Goal: Task Accomplishment & Management: Use online tool/utility

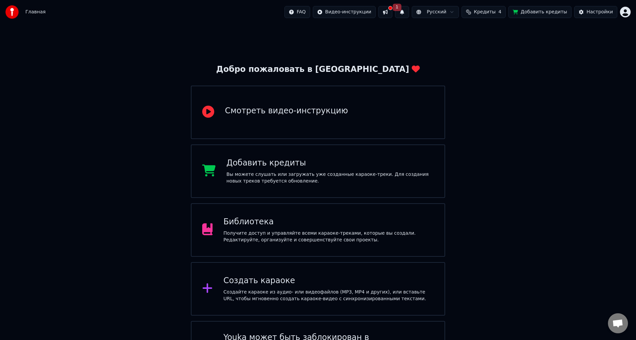
click at [504, 67] on div "Добро пожаловать в Youka Смотреть видео-инструкцию Добавить кредиты Вы можете с…" at bounding box center [318, 202] width 636 height 357
click at [393, 14] on button at bounding box center [386, 12] width 14 height 12
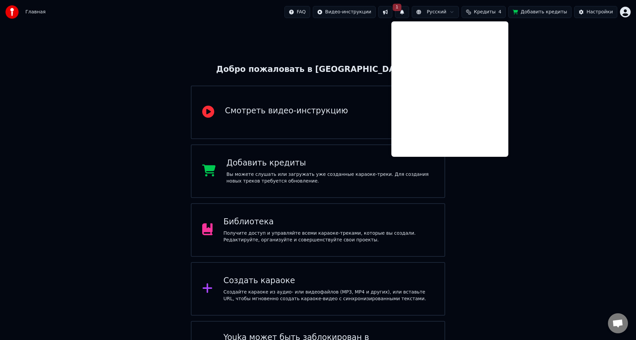
click at [400, 18] on div "Главная FAQ Видео-инструкции 1 Русский Кредиты 4 Добавить кредиты Настройки" at bounding box center [318, 12] width 636 height 24
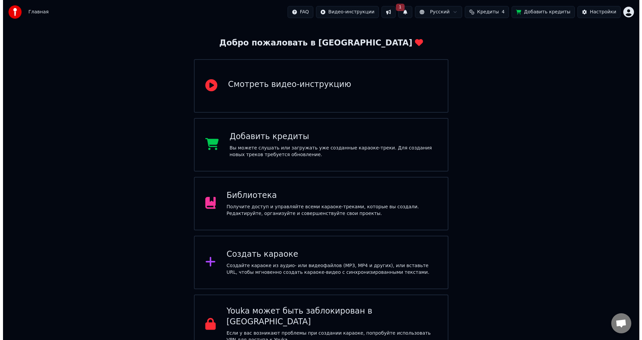
scroll to position [34, 0]
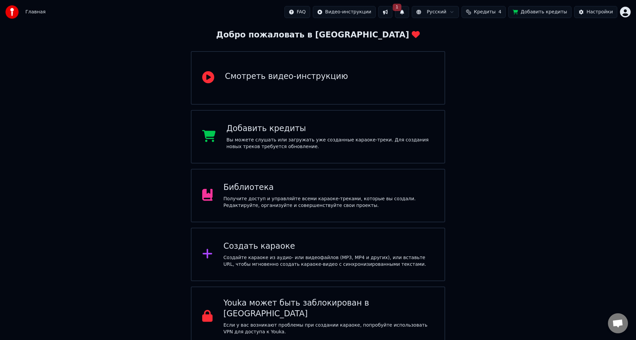
click at [332, 229] on div "Создать караоке Создайте караоке из аудио- или видеофайлов (MP3, MP4 и других),…" at bounding box center [318, 254] width 254 height 53
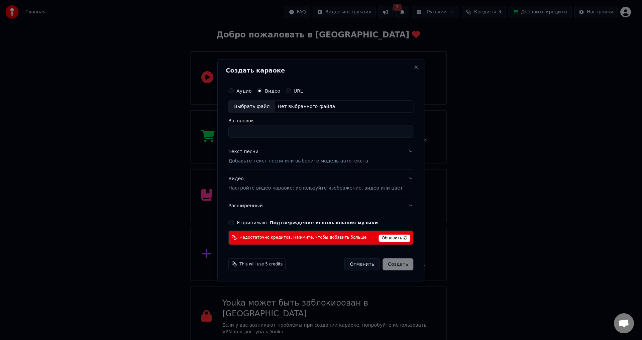
click at [246, 223] on label "Я принимаю Подтверждение использования музыки" at bounding box center [306, 222] width 141 height 5
click at [234, 223] on button "Я принимаю Подтверждение использования музыки" at bounding box center [230, 222] width 5 height 5
click at [270, 160] on p "Добавьте текст песни или выберите модель автотекста" at bounding box center [298, 160] width 140 height 7
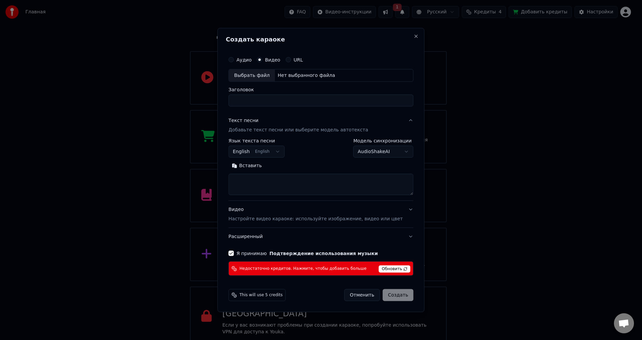
click at [372, 158] on div "**********" at bounding box center [320, 166] width 185 height 57
click at [373, 152] on body "Главная FAQ Видео-инструкции 1 Русский Кредиты 4 Добавить кредиты Настройки Доб…" at bounding box center [318, 156] width 636 height 381
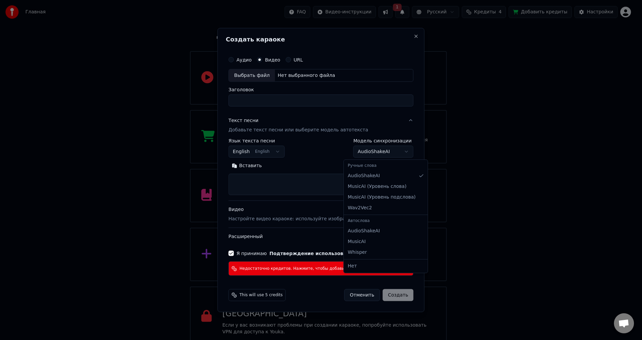
click at [373, 152] on body "Главная FAQ Видео-инструкции 1 Русский Кредиты 4 Добавить кредиты Настройки Доб…" at bounding box center [318, 156] width 636 height 381
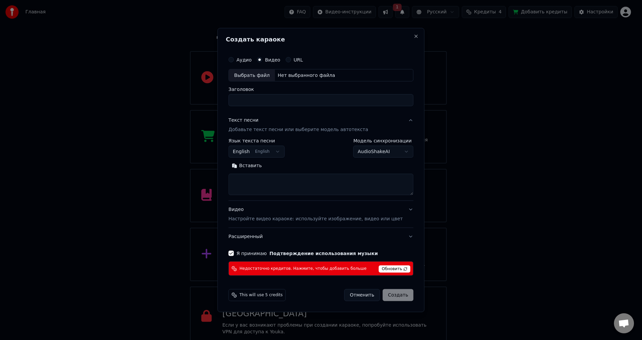
click at [300, 217] on p "Настройте видео караоке: используйте изображение, видео или цвет" at bounding box center [315, 219] width 174 height 7
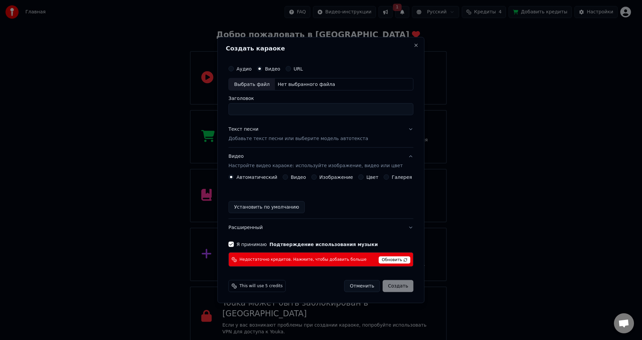
click at [302, 125] on button "Текст песни Добавьте текст песни или выберите модель автотекста" at bounding box center [320, 134] width 185 height 27
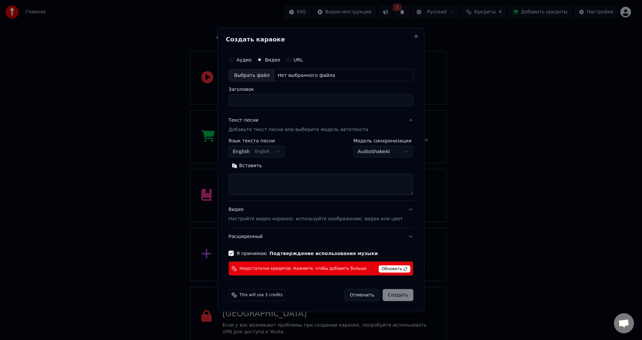
click at [246, 60] on div "Аудио" at bounding box center [239, 59] width 23 height 5
click at [276, 64] on div "Аудио Видео URL" at bounding box center [320, 59] width 185 height 13
click at [249, 62] on label "Аудио" at bounding box center [243, 59] width 15 height 5
click at [234, 62] on button "Аудио" at bounding box center [230, 59] width 5 height 5
click at [262, 61] on button "Видео" at bounding box center [259, 59] width 5 height 5
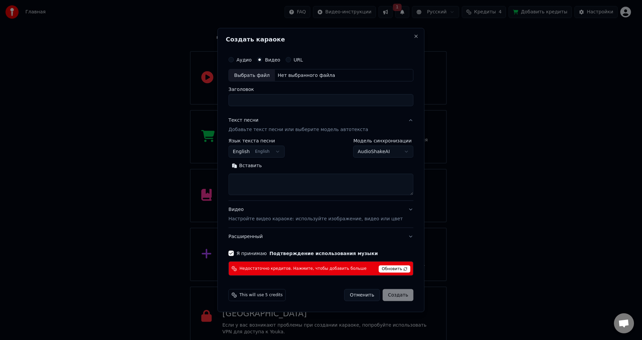
click at [276, 222] on p "Настройте видео караоке: используйте изображение, видео или цвет" at bounding box center [315, 219] width 174 height 7
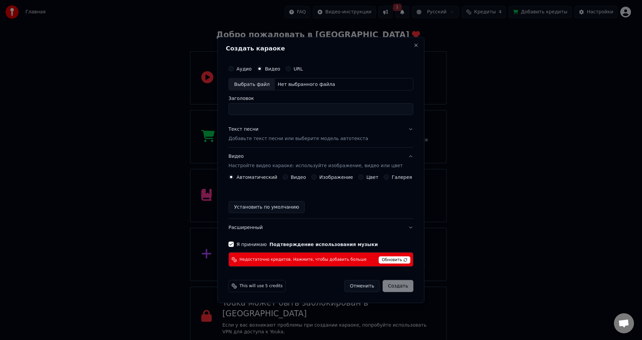
click at [296, 181] on div "Автоматический Видео Изображение Цвет Галерея Установить по умолчанию" at bounding box center [320, 194] width 185 height 39
click at [296, 178] on label "Видео" at bounding box center [298, 177] width 15 height 5
click at [288, 178] on button "Видео" at bounding box center [285, 177] width 5 height 5
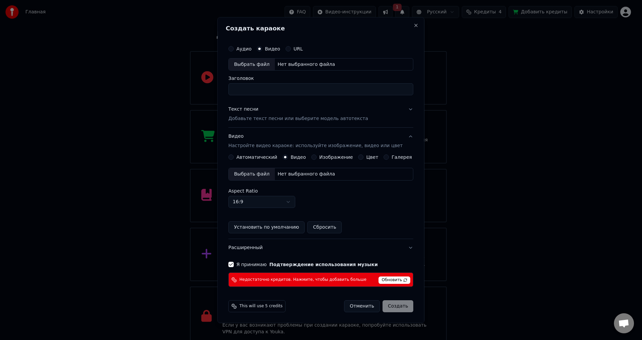
click at [253, 156] on label "Автоматический" at bounding box center [256, 157] width 41 height 5
click at [234, 156] on button "Автоматический" at bounding box center [230, 157] width 5 height 5
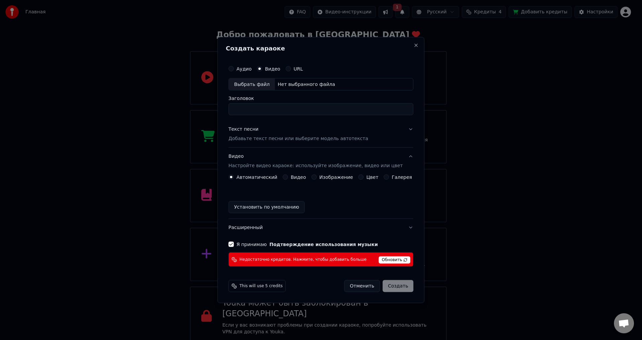
click at [324, 129] on div "Текст песни Добавьте текст песни или выберите модель автотекста" at bounding box center [298, 134] width 140 height 16
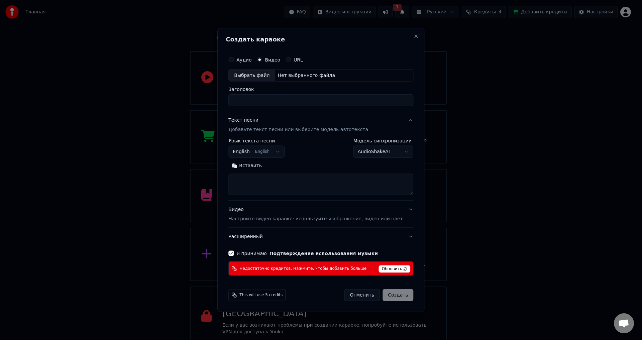
click at [270, 150] on button "English English" at bounding box center [256, 152] width 56 height 12
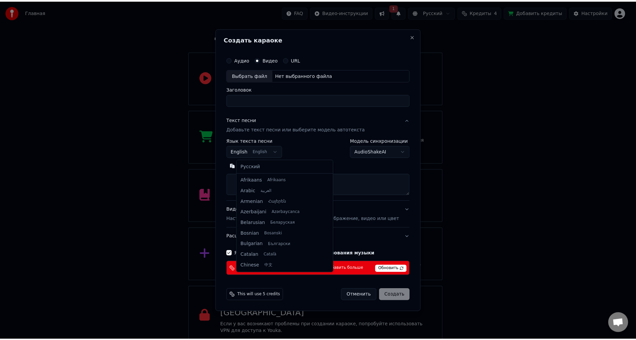
scroll to position [53, 0]
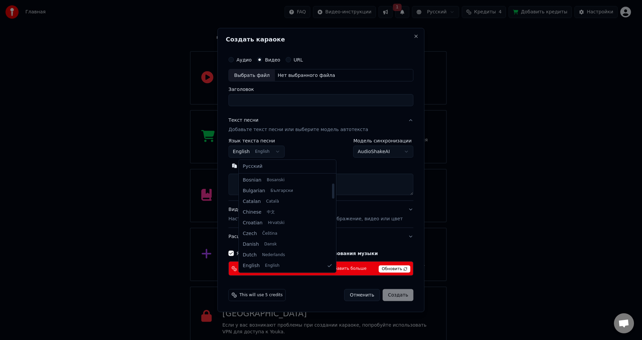
select select "**"
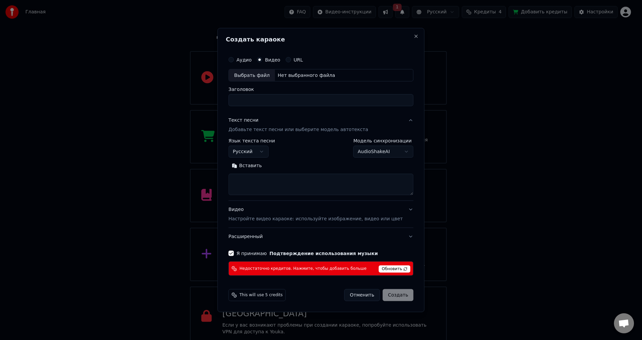
click at [367, 153] on body "Главная FAQ Видео-инструкции 1 Русский Кредиты 4 Добавить кредиты Настройки Доб…" at bounding box center [318, 156] width 636 height 381
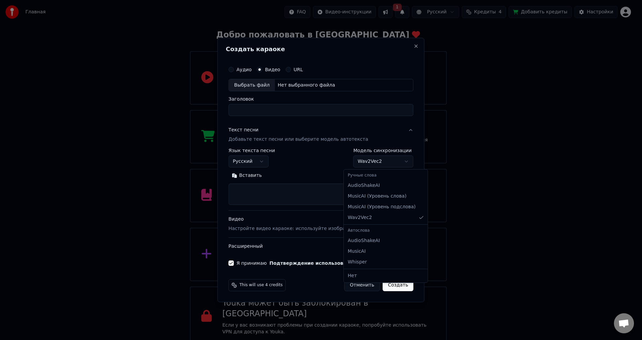
click at [371, 165] on body "Главная FAQ Видео-инструкции 1 Русский Кредиты 4 Добавить кредиты Настройки Доб…" at bounding box center [318, 156] width 636 height 381
select select "**********"
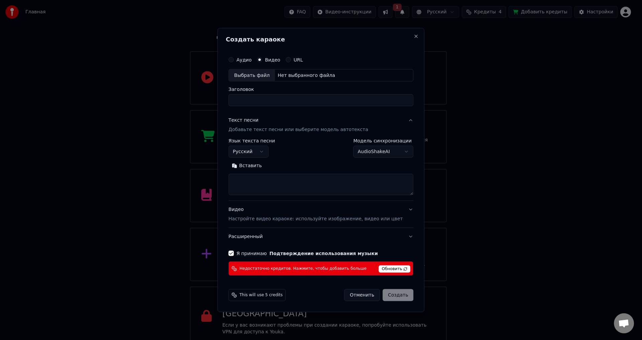
select select
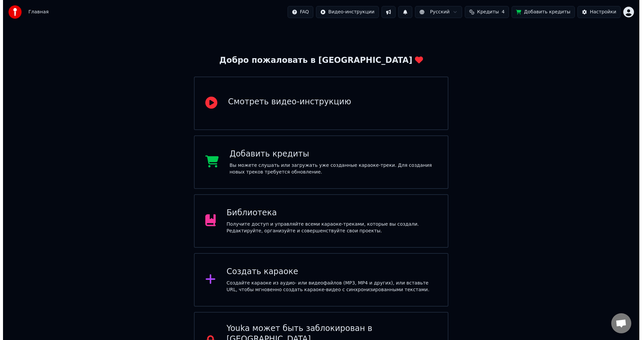
scroll to position [34, 0]
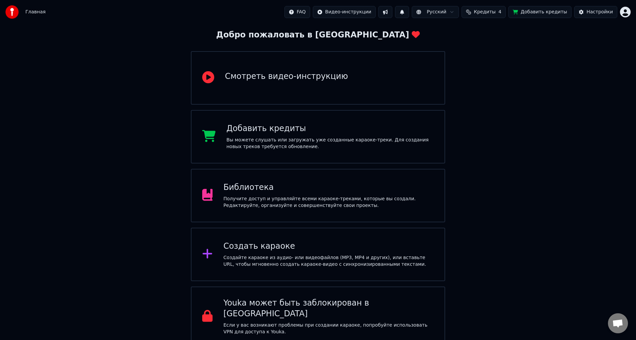
click at [262, 187] on div "Создать караоке Создайте караоке из аудио- или видеофайлов (MP3, MP4 и других),…" at bounding box center [318, 254] width 254 height 53
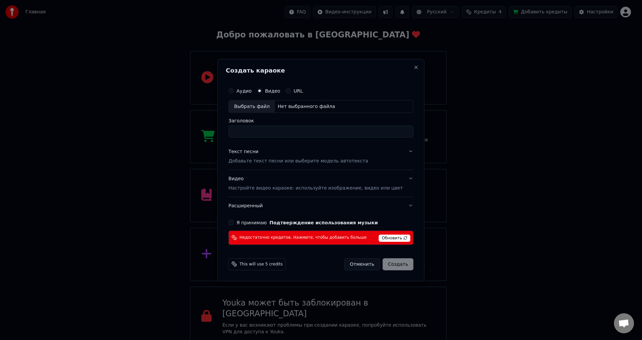
click at [262, 166] on button "Текст песни Добавьте текст песни или выберите модель автотекста" at bounding box center [320, 156] width 185 height 27
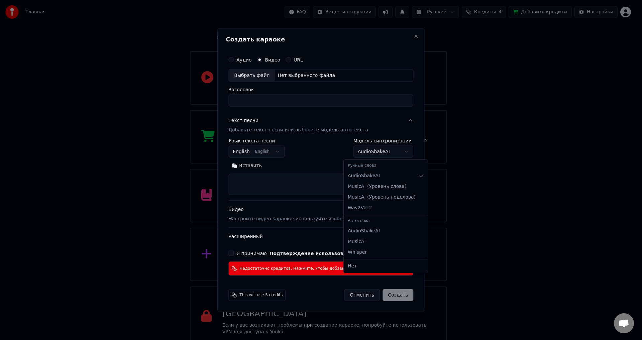
click at [262, 154] on body "Главная FAQ Видео-инструкции Русский Кредиты 4 Добавить кредиты Настройки Добро…" at bounding box center [318, 156] width 636 height 381
click at [262, 157] on body "Главная FAQ Видео-инструкции Русский Кредиты 4 Добавить кредиты Настройки Добро…" at bounding box center [318, 156] width 636 height 381
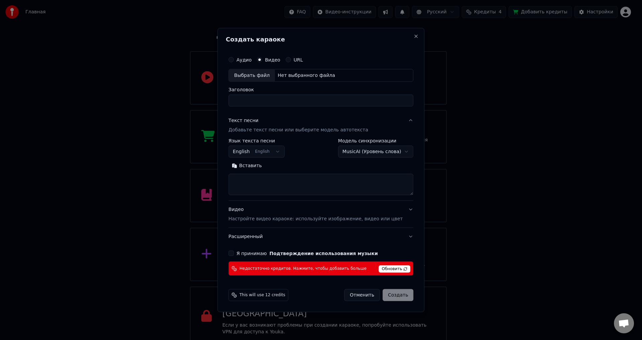
click at [262, 152] on body "Главная FAQ Видео-инструкции Русский Кредиты 4 Добавить кредиты Настройки Добро…" at bounding box center [318, 156] width 636 height 381
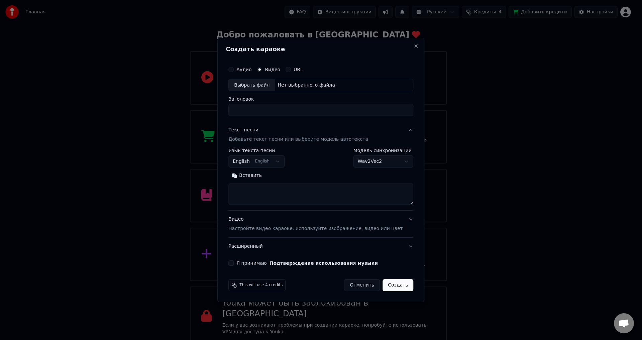
click at [262, 165] on body "Главная FAQ Видео-инструкции Русский Кредиты 4 Добавить кредиты Настройки Добро…" at bounding box center [318, 156] width 636 height 381
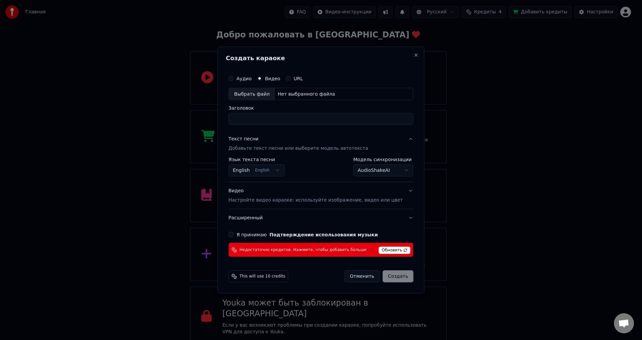
click at [262, 166] on body "Главная FAQ Видео-инструкции Русский Кредиты 4 Добавить кредиты Настройки Добро…" at bounding box center [318, 156] width 636 height 381
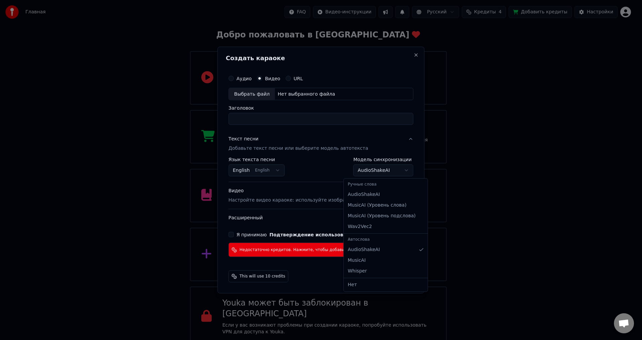
select select "********"
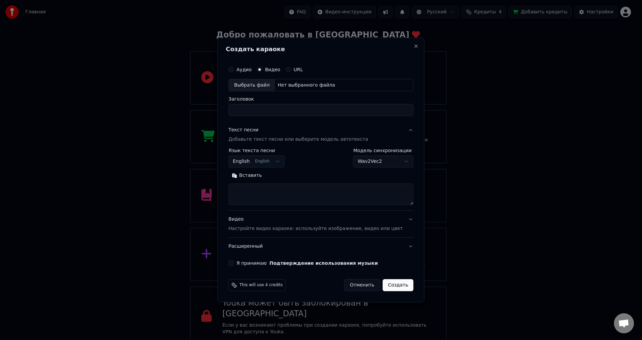
click at [262, 154] on div "**********" at bounding box center [256, 157] width 56 height 19
click at [262, 160] on button "English English" at bounding box center [256, 162] width 56 height 12
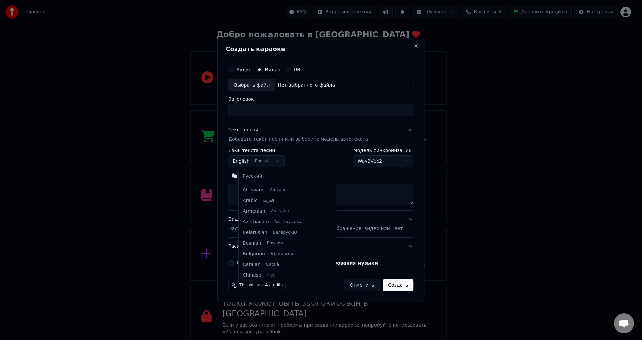
scroll to position [53, 0]
select select "**"
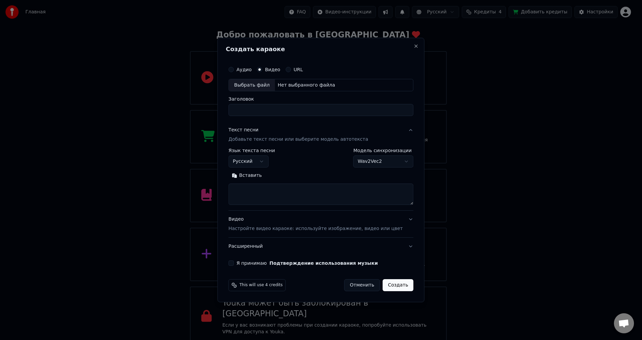
click at [262, 187] on textarea at bounding box center [320, 194] width 185 height 21
paste textarea "**********"
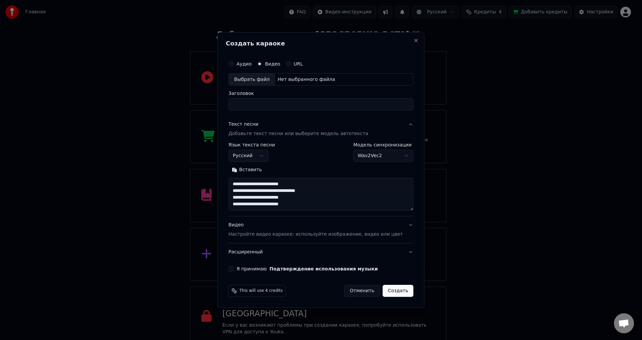
scroll to position [9, 0]
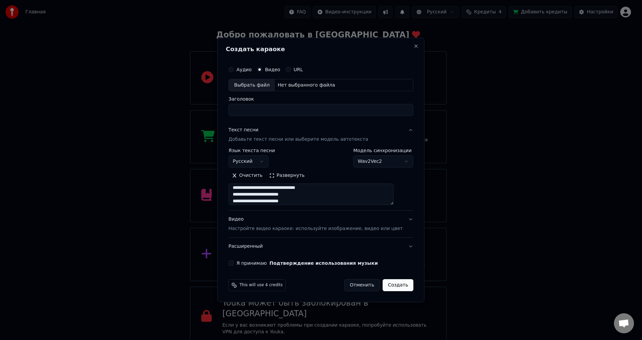
click at [262, 187] on textarea "**********" at bounding box center [310, 194] width 165 height 21
paste textarea "**********"
click at [262, 187] on textarea "**********" at bounding box center [310, 194] width 165 height 21
paste textarea "**********"
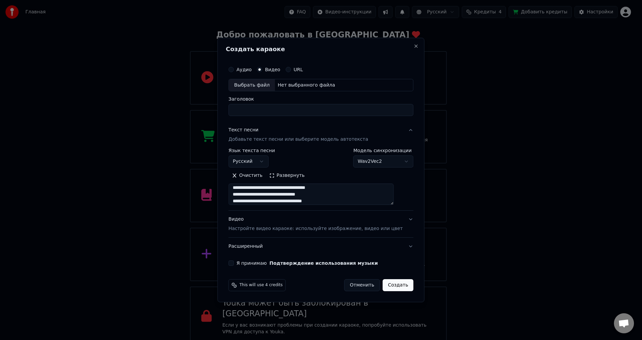
scroll to position [116, 0]
click at [262, 187] on textarea "**********" at bounding box center [310, 194] width 165 height 21
paste textarea "**********"
type textarea "**********"
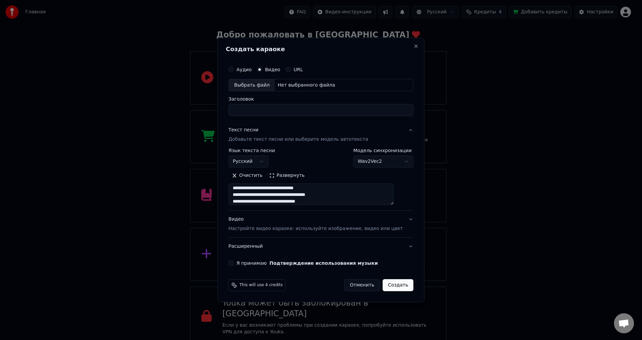
click at [262, 180] on button "Развернуть" at bounding box center [287, 176] width 42 height 11
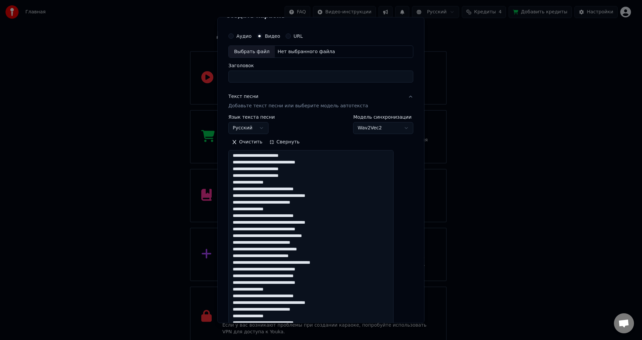
scroll to position [0, 0]
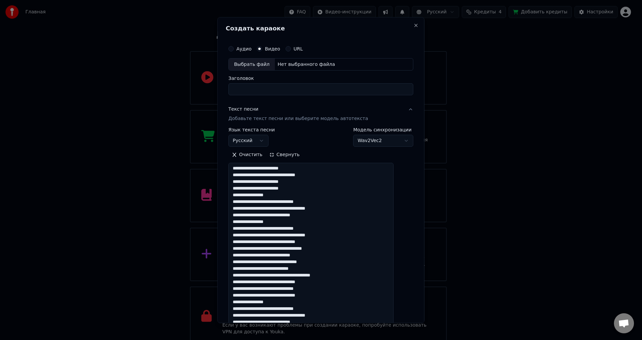
click at [262, 90] on input "Заголовок" at bounding box center [320, 90] width 185 height 12
click at [262, 97] on div "**********" at bounding box center [321, 255] width 190 height 433
click at [262, 92] on input "Заголовок" at bounding box center [320, 90] width 185 height 12
paste input "*******"
click at [262, 67] on div "Выбрать файл" at bounding box center [252, 65] width 46 height 12
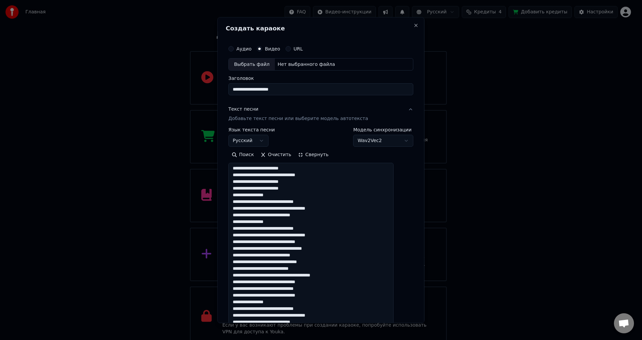
type input "******"
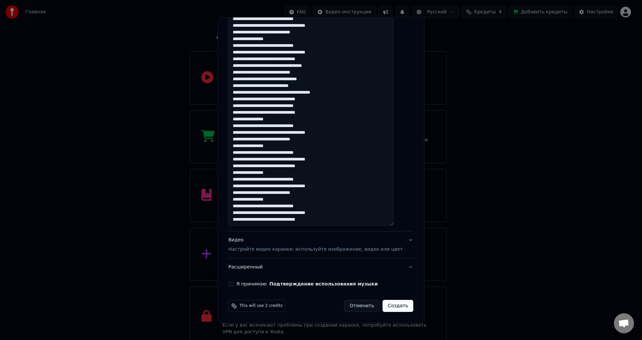
click at [234, 187] on button "Я принимаю Подтверждение использования музыки" at bounding box center [230, 284] width 5 height 5
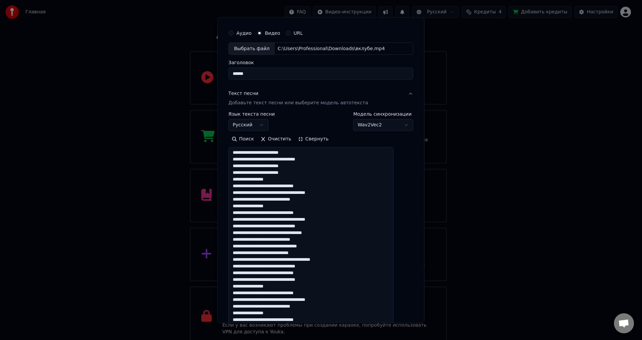
scroll to position [0, 0]
click at [262, 125] on body "Главная FAQ Видео-инструкции Русский Кредиты 4 Добавить кредиты Настройки Добро…" at bounding box center [318, 156] width 636 height 381
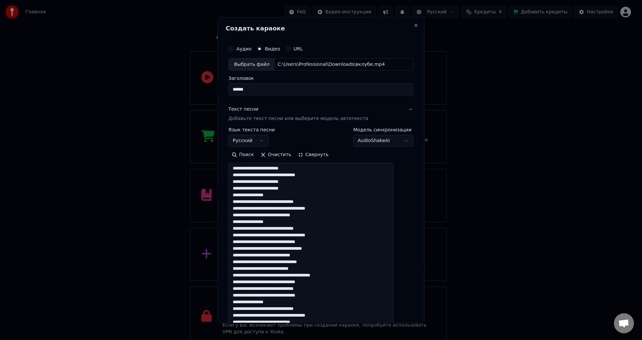
click at [262, 144] on body "Главная FAQ Видео-инструкции Русский Кредиты 4 Добавить кредиты Настройки Добро…" at bounding box center [318, 156] width 636 height 381
click at [262, 145] on body "Главная FAQ Видео-инструкции Русский Кредиты 4 Добавить кредиты Настройки Добро…" at bounding box center [318, 156] width 636 height 381
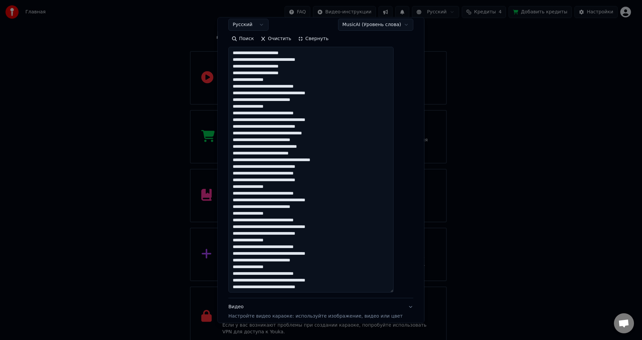
scroll to position [33, 0]
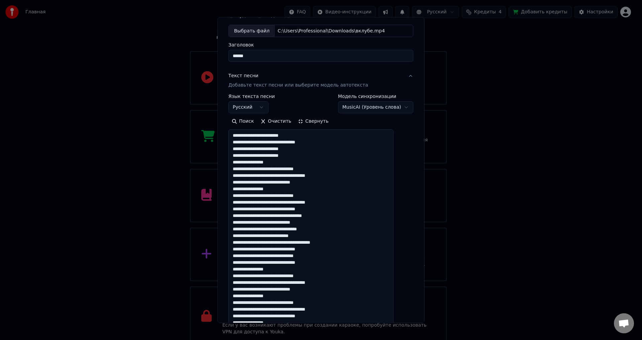
drag, startPoint x: 384, startPoint y: 114, endPoint x: 383, endPoint y: 110, distance: 3.9
click at [262, 114] on div "**********" at bounding box center [320, 234] width 185 height 281
click at [262, 108] on body "Главная FAQ Видео-инструкции Русский Кредиты 4 Добавить кредиты Настройки Добро…" at bounding box center [318, 156] width 636 height 381
select select "**********"
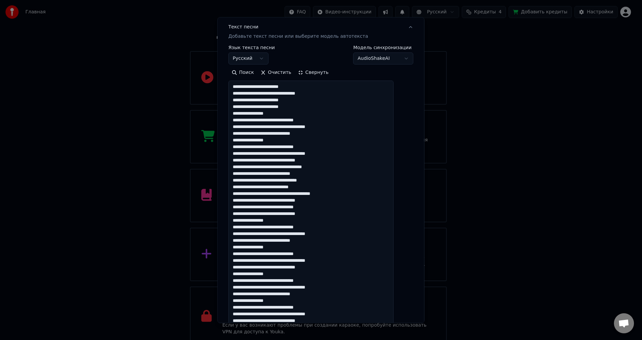
scroll to position [183, 0]
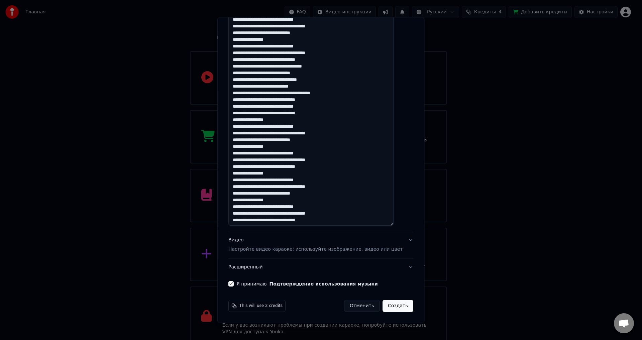
click at [262, 187] on button "Создать" at bounding box center [398, 306] width 31 height 12
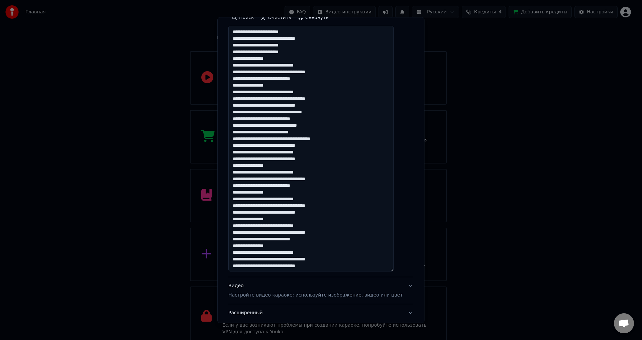
scroll to position [4, 0]
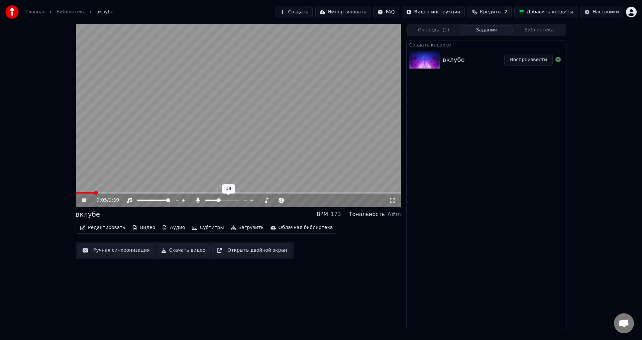
click at [218, 187] on span at bounding box center [221, 200] width 33 height 1
click at [251, 140] on video at bounding box center [238, 115] width 325 height 183
drag, startPoint x: 228, startPoint y: 201, endPoint x: 219, endPoint y: 203, distance: 9.2
click at [219, 187] on div at bounding box center [243, 200] width 54 height 7
click at [205, 187] on span at bounding box center [221, 200] width 33 height 1
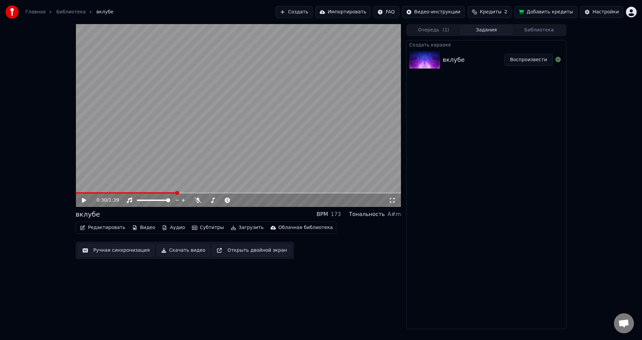
click at [202, 187] on button "Субтитры" at bounding box center [207, 227] width 37 height 9
click at [200, 187] on button "Субтитры" at bounding box center [207, 227] width 37 height 9
click at [119, 187] on button "Ручная синхронизация" at bounding box center [116, 250] width 76 height 12
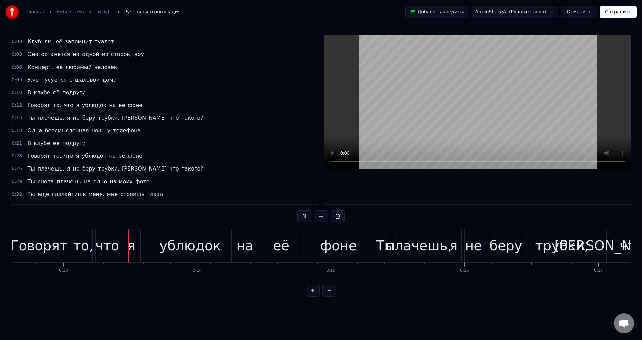
scroll to position [0, 1691]
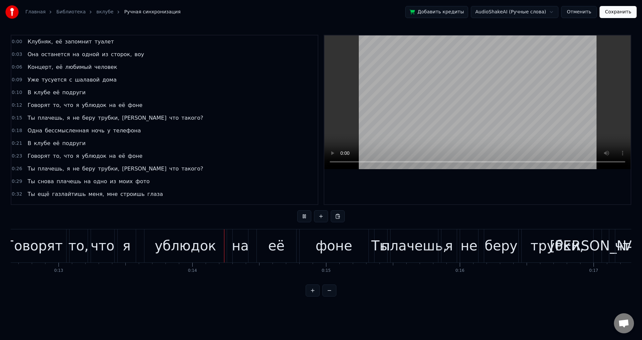
click at [30, 143] on div "В клубе её подруги" at bounding box center [57, 143] width 64 height 12
click at [28, 143] on span "В" at bounding box center [29, 143] width 5 height 8
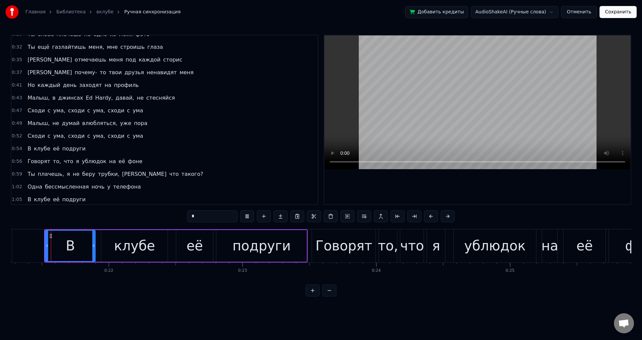
scroll to position [147, 0]
drag, startPoint x: 45, startPoint y: 248, endPoint x: 77, endPoint y: 253, distance: 31.8
click at [77, 187] on div at bounding box center [78, 246] width 3 height 30
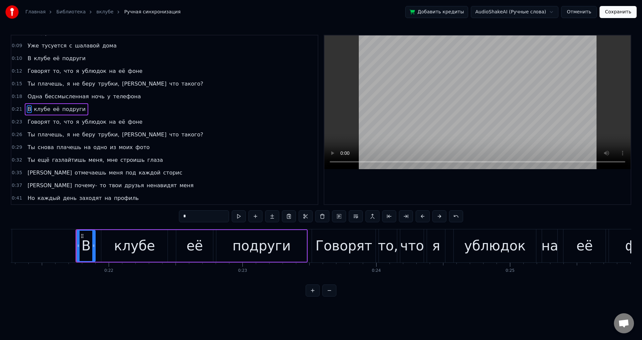
scroll to position [23, 0]
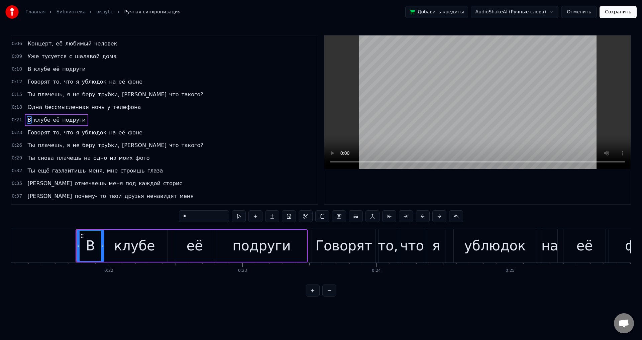
drag, startPoint x: 93, startPoint y: 250, endPoint x: 102, endPoint y: 251, distance: 8.7
click at [102, 187] on div at bounding box center [102, 246] width 3 height 30
click at [113, 187] on div "клубе" at bounding box center [134, 246] width 66 height 32
type input "*****"
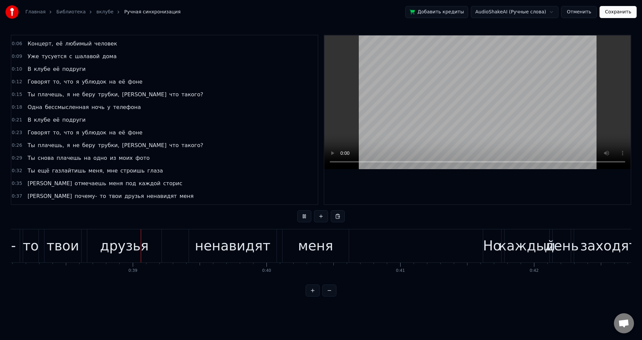
scroll to position [0, 5096]
click at [108, 187] on div "друзья" at bounding box center [122, 246] width 49 height 20
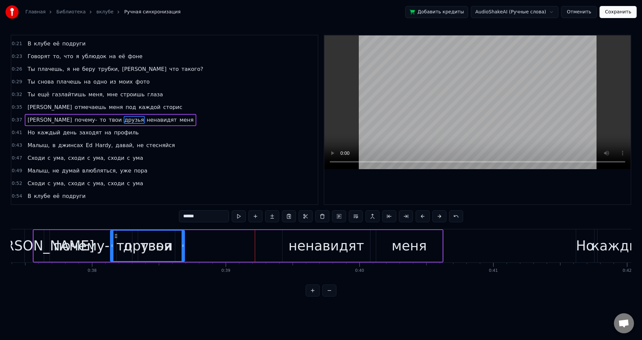
scroll to position [0, 4997]
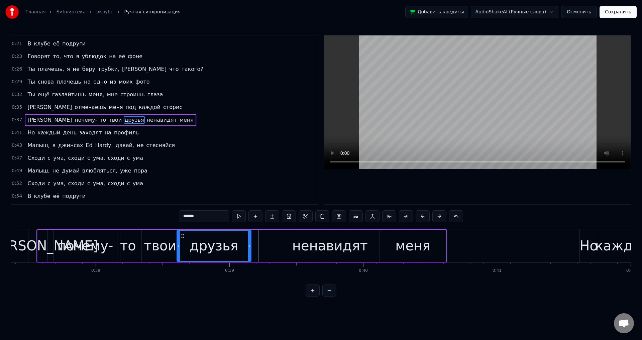
drag, startPoint x: 91, startPoint y: 234, endPoint x: 182, endPoint y: 230, distance: 90.7
click at [182, 187] on div "друзья" at bounding box center [214, 246] width 75 height 32
drag, startPoint x: 250, startPoint y: 248, endPoint x: 268, endPoint y: 248, distance: 18.7
click at [262, 187] on icon at bounding box center [268, 245] width 3 height 5
click at [160, 187] on div "твои" at bounding box center [160, 246] width 32 height 20
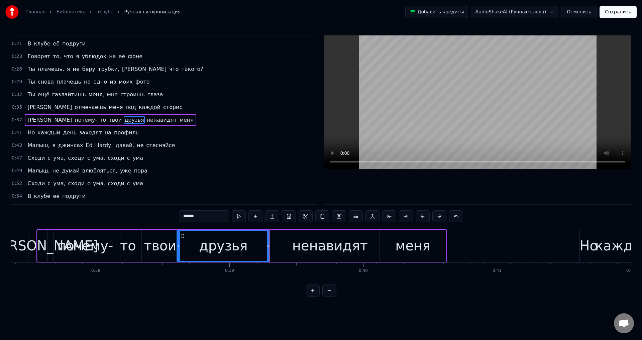
type input "****"
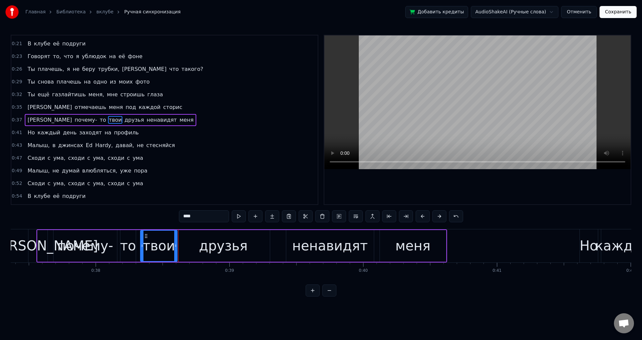
click at [146, 187] on icon at bounding box center [145, 235] width 5 height 5
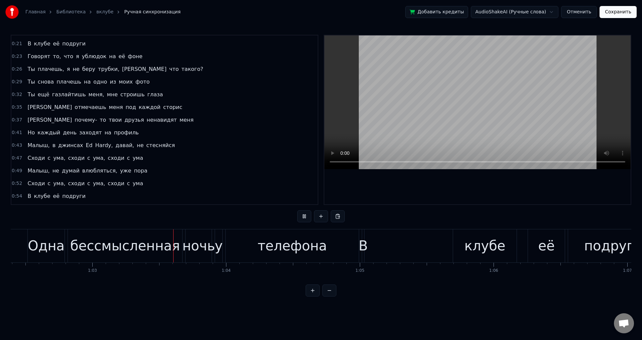
scroll to position [0, 8403]
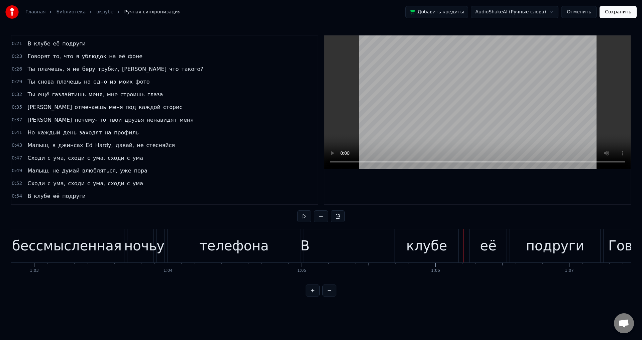
click at [262, 187] on div "В клубе её подруги" at bounding box center [453, 245] width 298 height 33
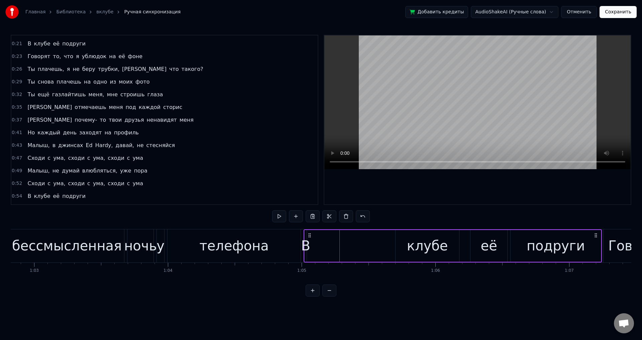
click at [262, 187] on div "В" at bounding box center [305, 246] width 9 height 20
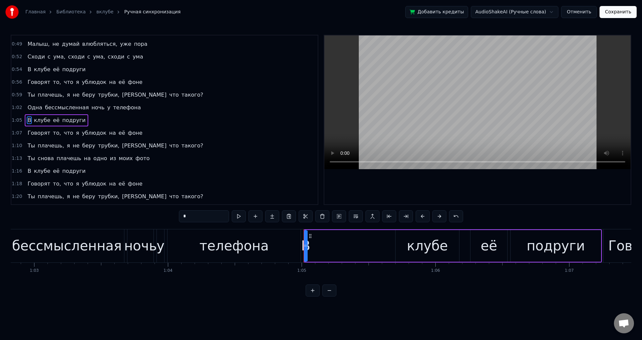
scroll to position [227, 0]
drag, startPoint x: 307, startPoint y: 246, endPoint x: 319, endPoint y: 245, distance: 11.4
click at [262, 187] on div "В клубе её подруги" at bounding box center [453, 245] width 298 height 33
click at [262, 187] on div "В" at bounding box center [307, 246] width 9 height 20
drag, startPoint x: 309, startPoint y: 246, endPoint x: 292, endPoint y: 247, distance: 17.7
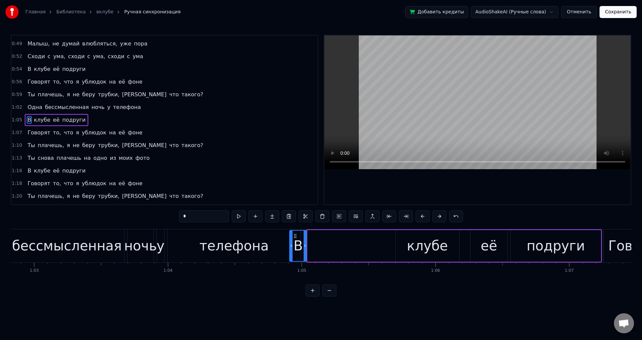
click at [262, 187] on icon at bounding box center [291, 245] width 3 height 5
drag, startPoint x: 299, startPoint y: 234, endPoint x: 382, endPoint y: 236, distance: 83.3
click at [262, 187] on icon at bounding box center [382, 235] width 5 height 5
click at [262, 187] on icon at bounding box center [383, 235] width 5 height 5
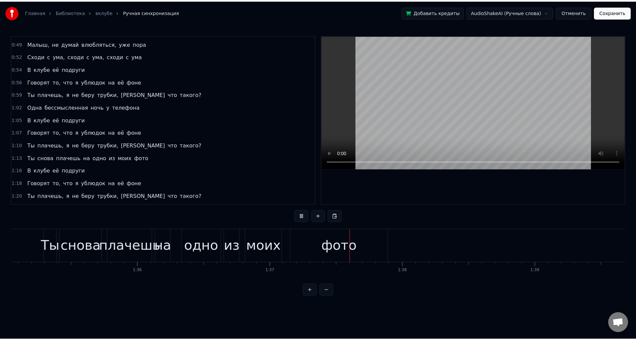
scroll to position [0, 12713]
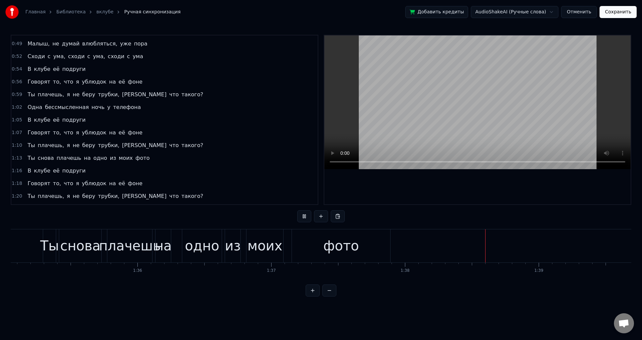
click at [262, 17] on button "Сохранить" at bounding box center [618, 12] width 37 height 12
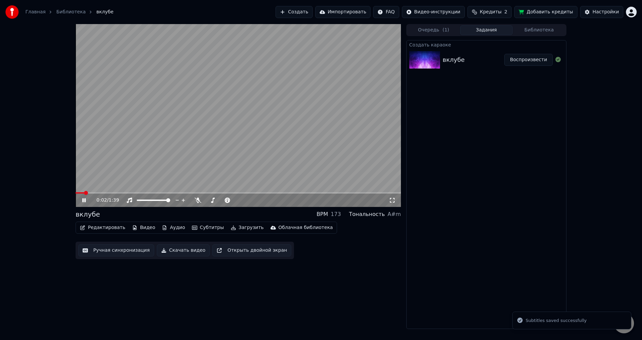
click at [183, 187] on button "Скачать видео" at bounding box center [183, 250] width 53 height 12
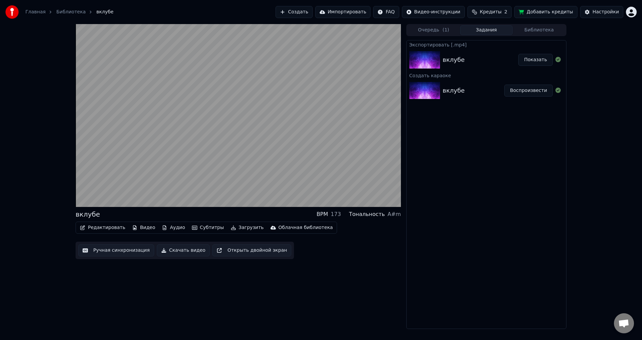
click at [157, 187] on button "Скачать видео" at bounding box center [183, 250] width 53 height 12
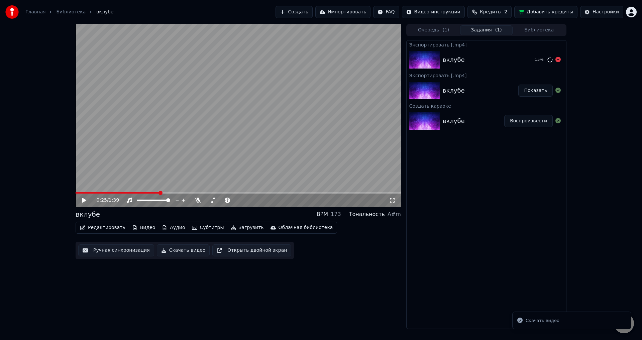
click at [262, 63] on div "вклубе" at bounding box center [486, 59] width 87 height 9
click at [262, 58] on icon at bounding box center [557, 59] width 5 height 5
click at [262, 91] on button "Показать" at bounding box center [535, 91] width 34 height 12
click at [26, 13] on link "Главная" at bounding box center [35, 12] width 20 height 7
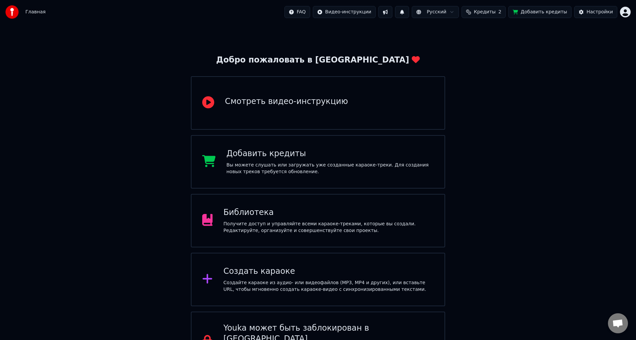
scroll to position [34, 0]
